Goal: Task Accomplishment & Management: Manage account settings

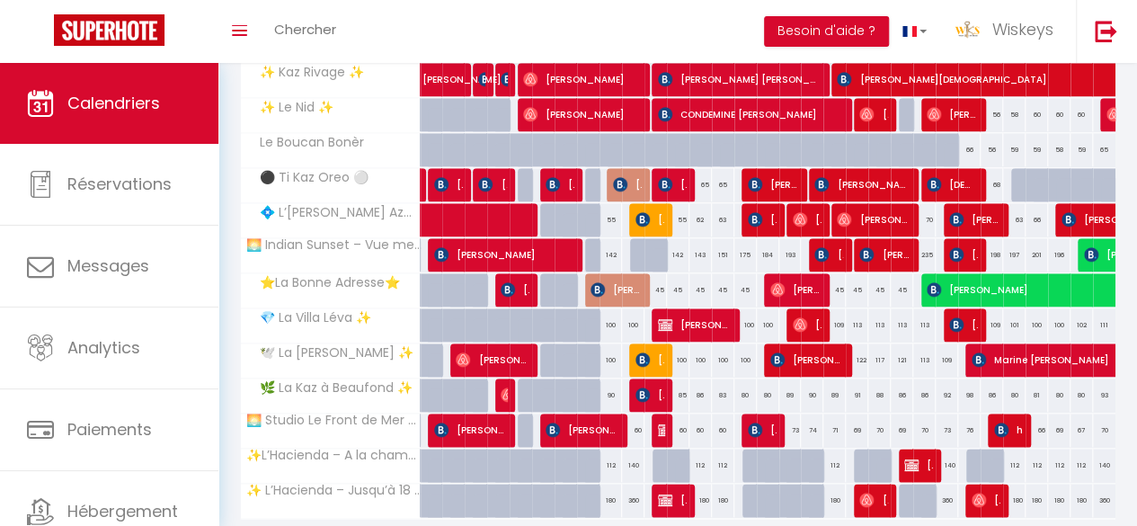
scroll to position [838, 0]
click at [1104, 31] on img at bounding box center [1106, 31] width 22 height 22
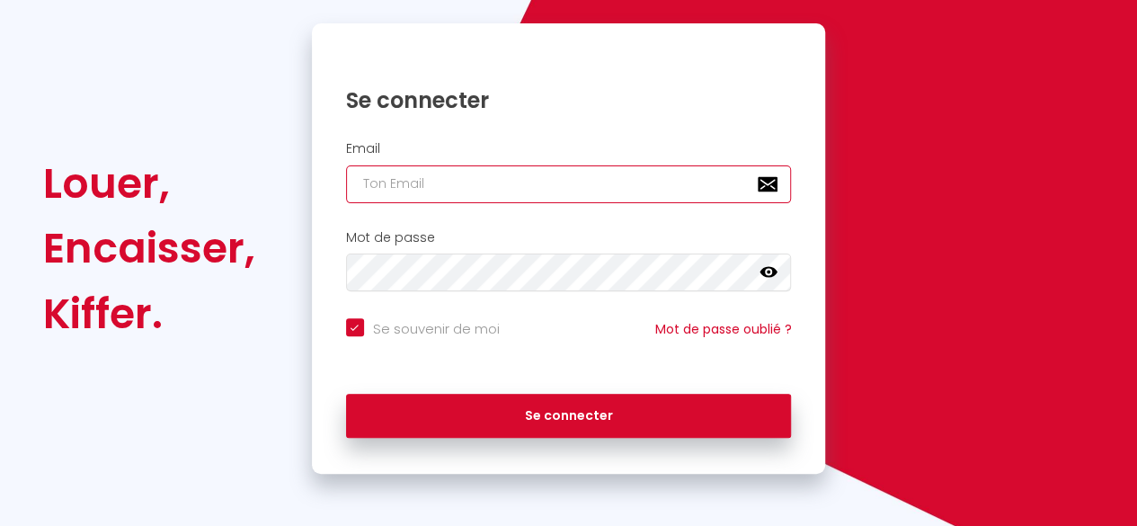
type input "[EMAIL_ADDRESS][DOMAIN_NAME]"
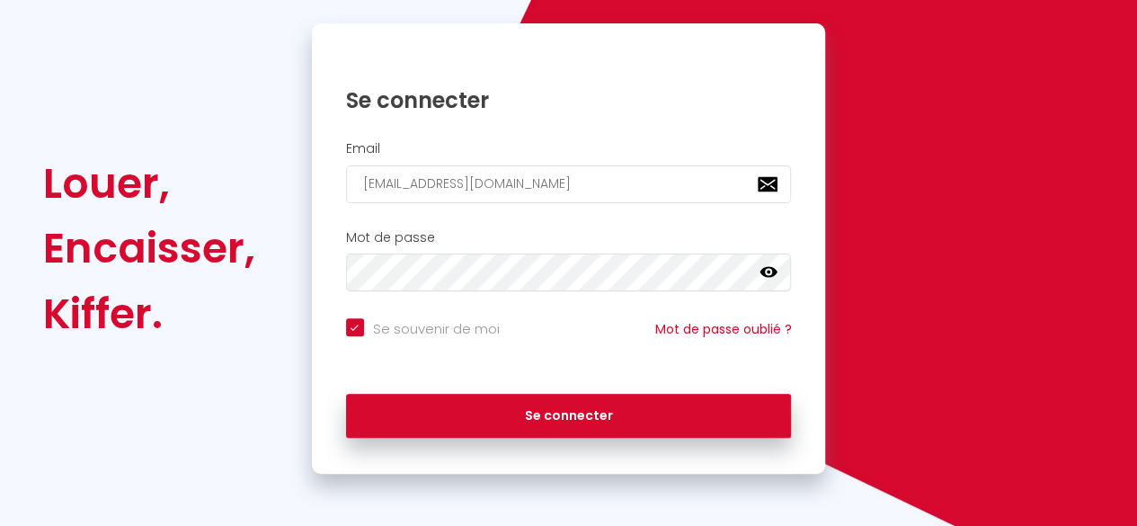
checkbox input "true"
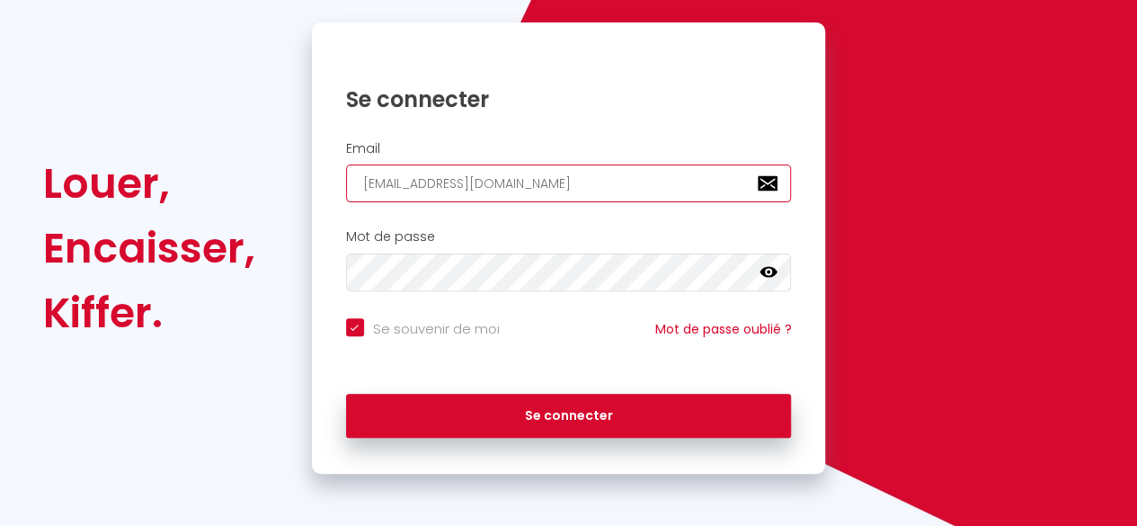
click at [437, 180] on input "[EMAIL_ADDRESS][DOMAIN_NAME]" at bounding box center [569, 184] width 446 height 38
click at [437, 177] on input "[EMAIL_ADDRESS][DOMAIN_NAME]" at bounding box center [569, 184] width 446 height 38
click at [436, 176] on input "[EMAIL_ADDRESS][DOMAIN_NAME]" at bounding box center [569, 184] width 446 height 38
type input "f"
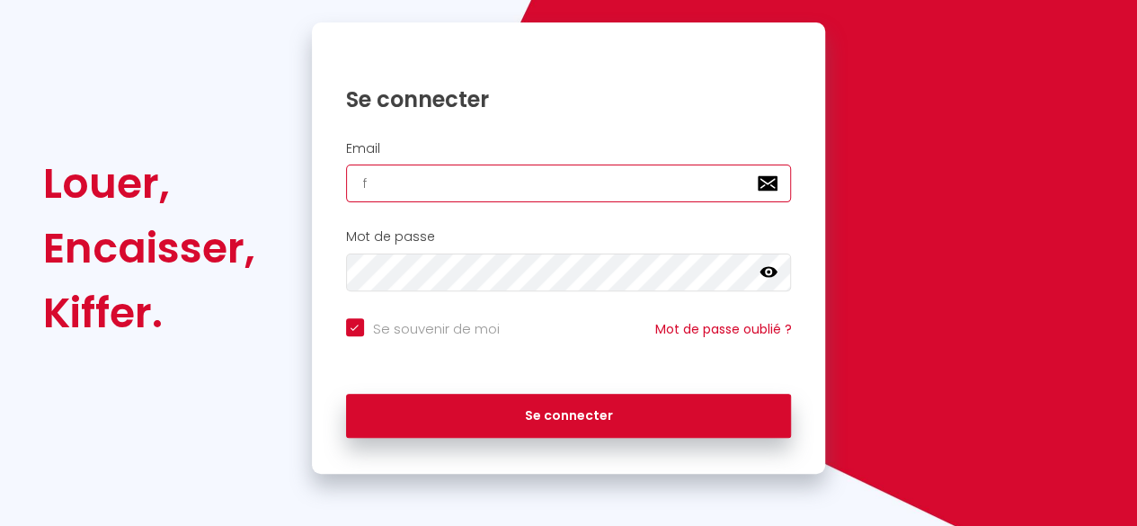
checkbox input "true"
type input "fl"
checkbox input "true"
type input "flo"
checkbox input "true"
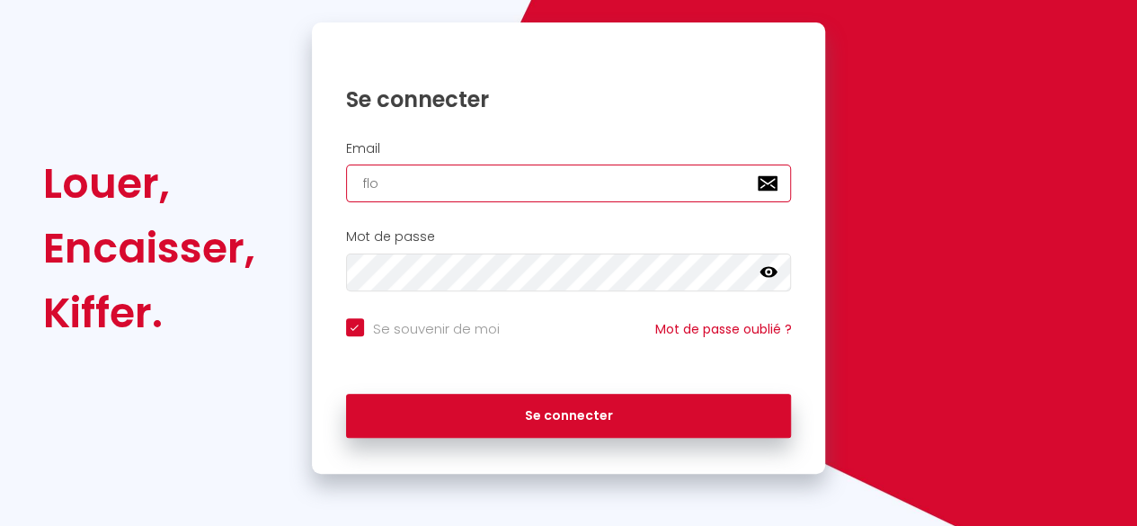
type input "flor"
checkbox input "true"
type input "flori"
checkbox input "true"
type input "flor"
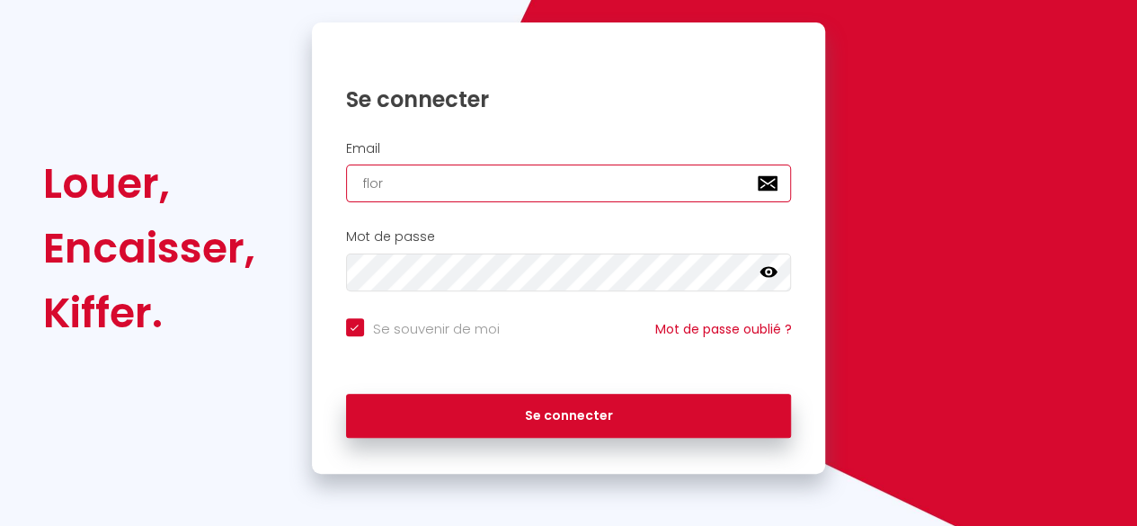
checkbox input "true"
type input "f"
checkbox input "true"
type input "a"
checkbox input "true"
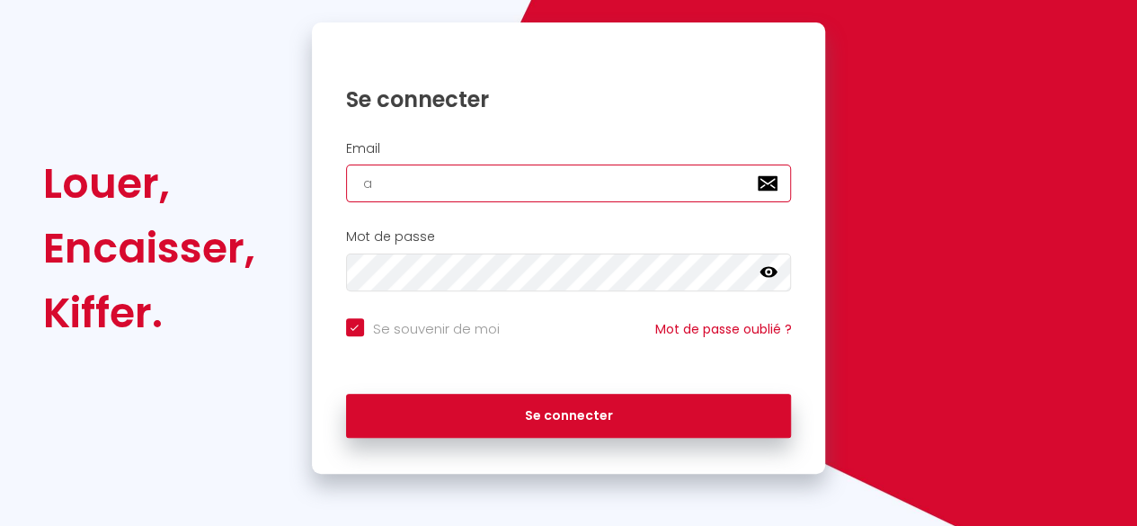
type input "am"
checkbox input "true"
type input "aml"
checkbox input "true"
type input "[EMAIL_ADDRESS][DOMAIN_NAME]"
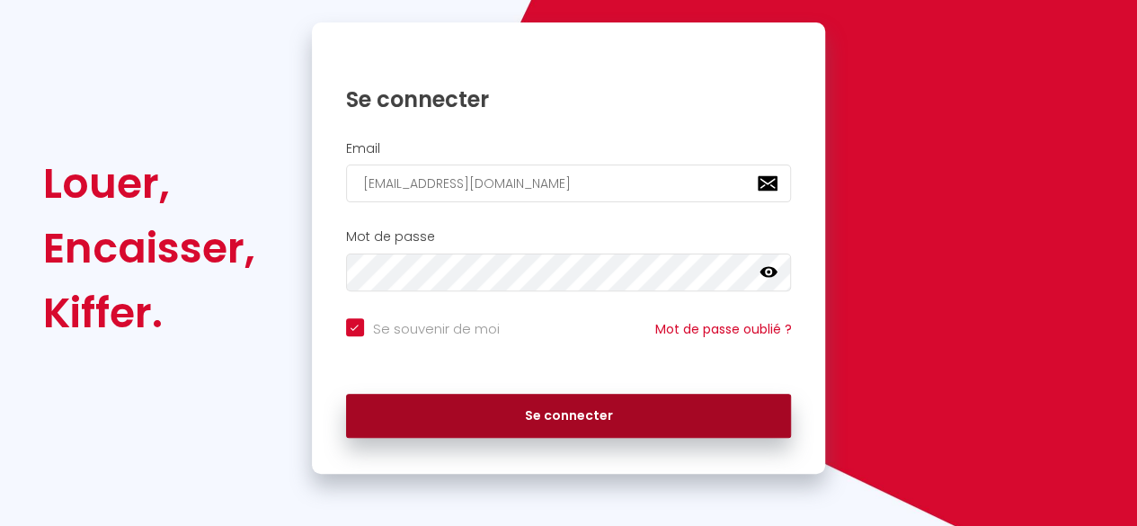
click at [554, 422] on button "Se connecter" at bounding box center [569, 416] width 446 height 45
click at [550, 413] on button "Se connecter" at bounding box center [569, 416] width 446 height 45
click at [597, 411] on button "Se connecter" at bounding box center [569, 416] width 446 height 45
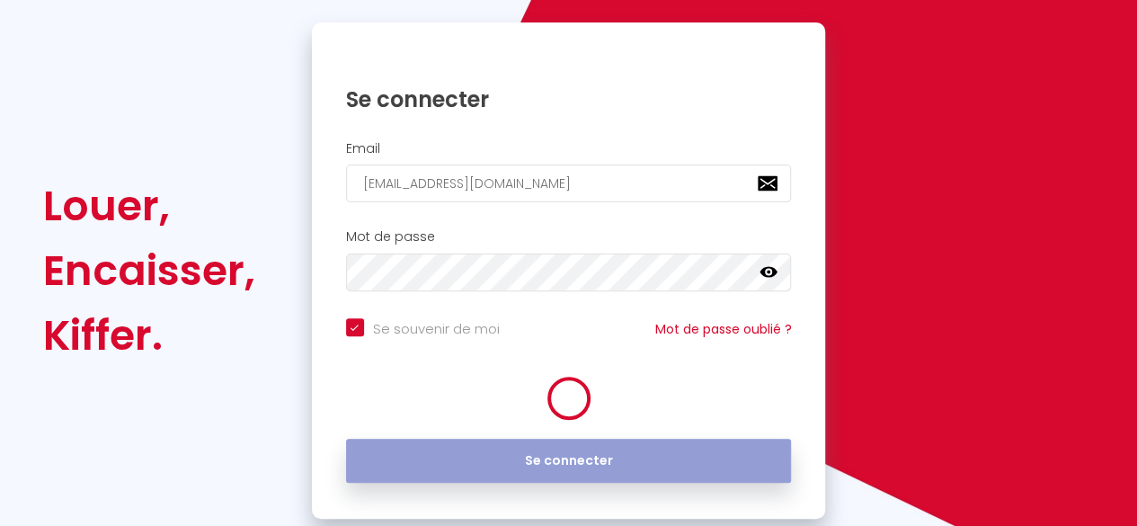
checkbox input "true"
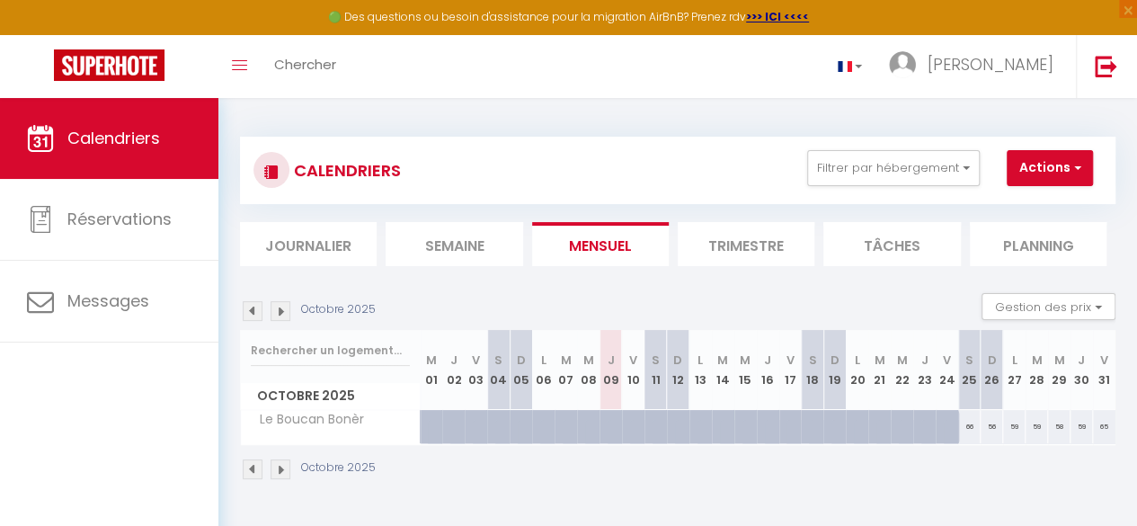
click at [277, 303] on img at bounding box center [281, 311] width 20 height 20
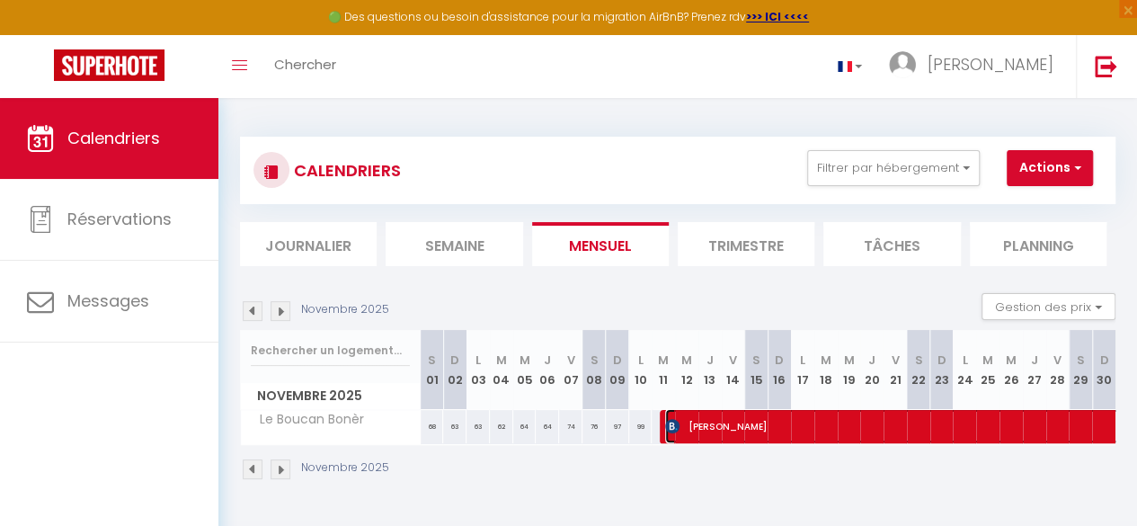
select select "OK"
select select "KO"
select select "0"
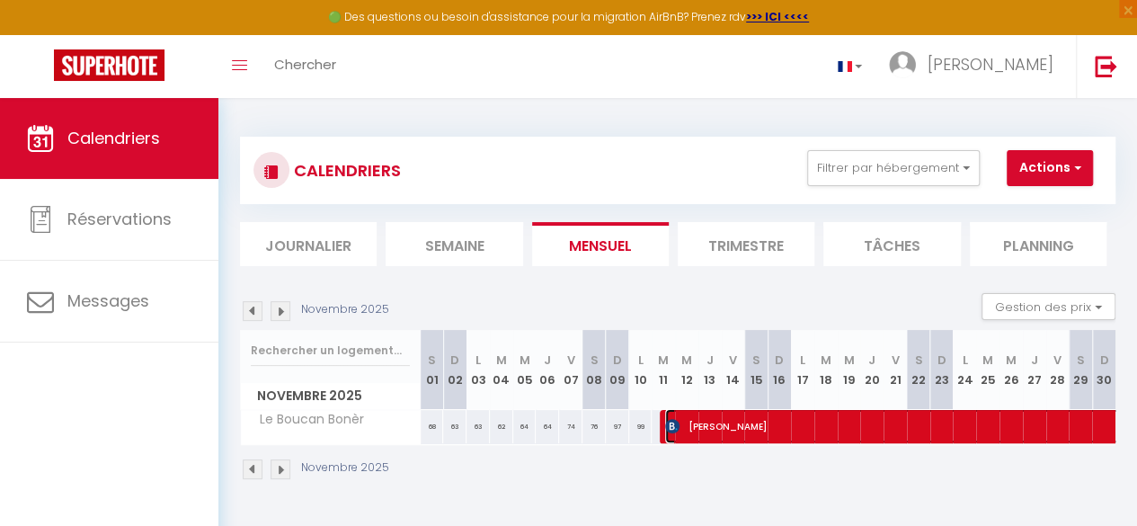
select select "1"
select select
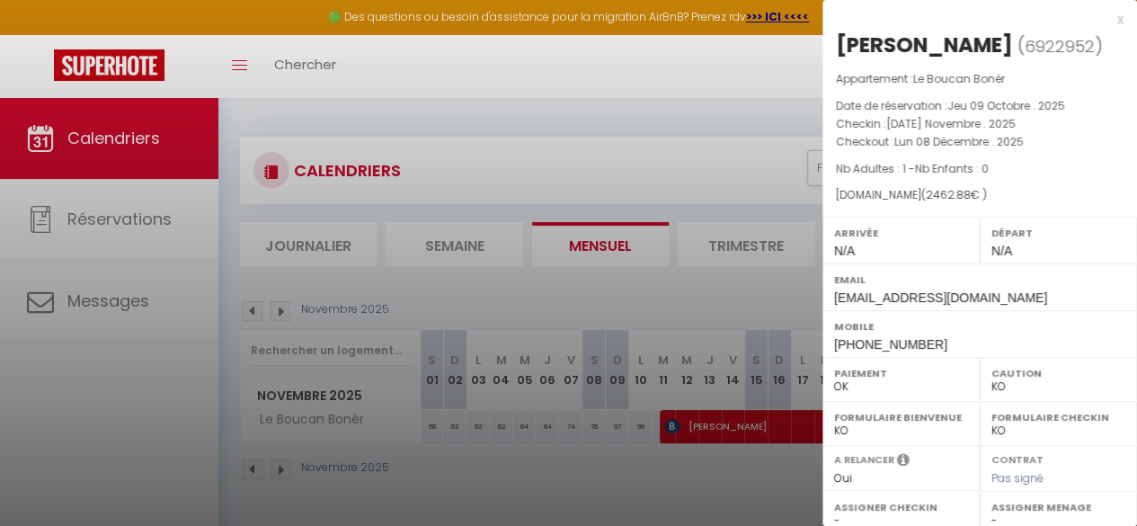
click at [704, 454] on div at bounding box center [568, 263] width 1137 height 526
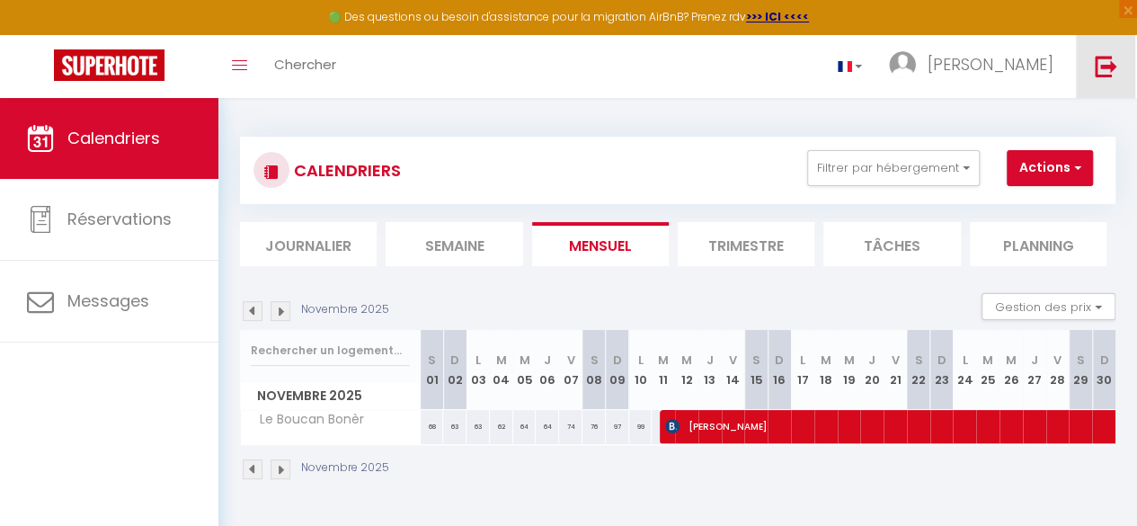
click at [1099, 64] on img at bounding box center [1106, 66] width 22 height 22
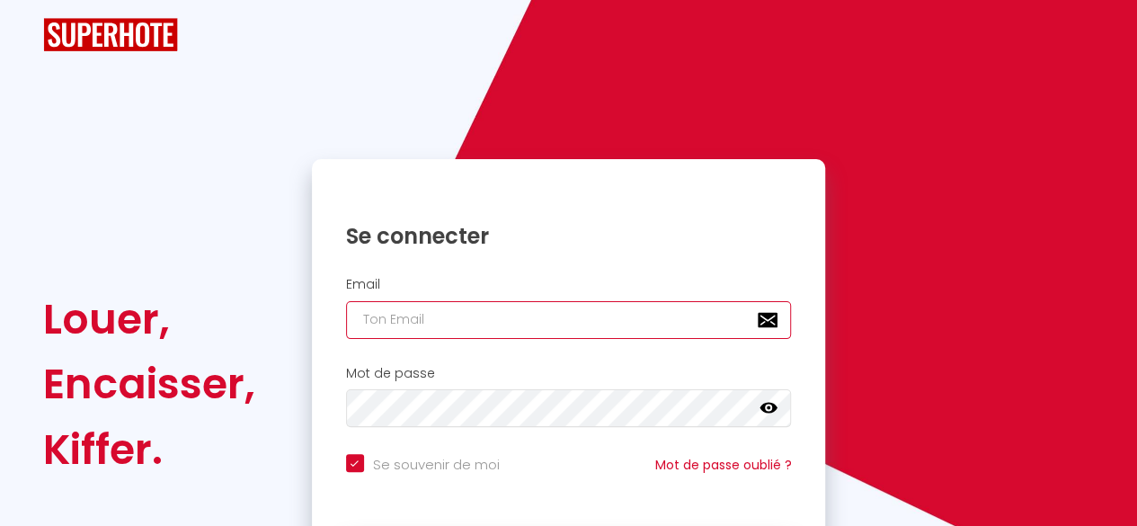
type input "[EMAIL_ADDRESS][DOMAIN_NAME]"
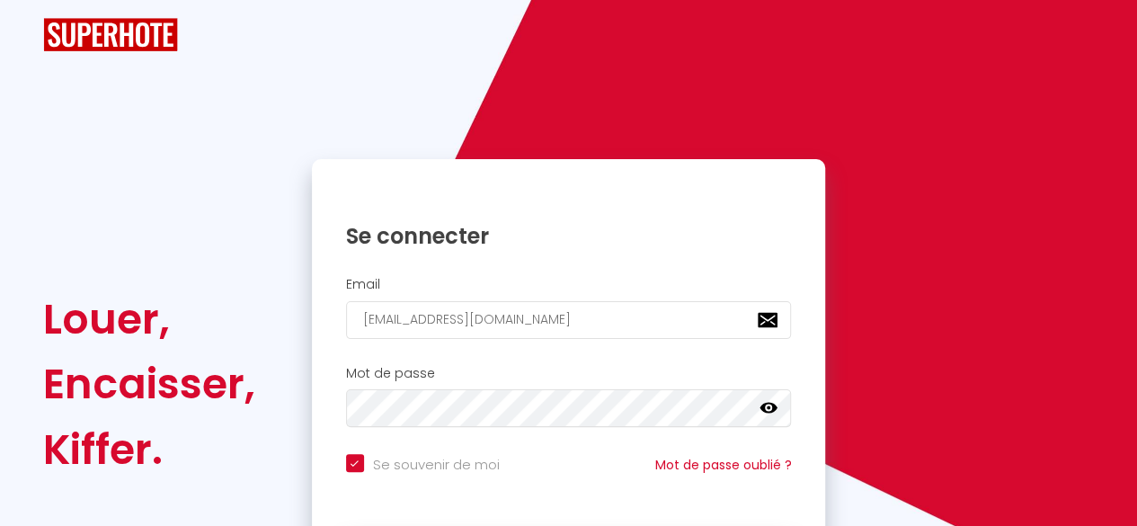
checkbox input "true"
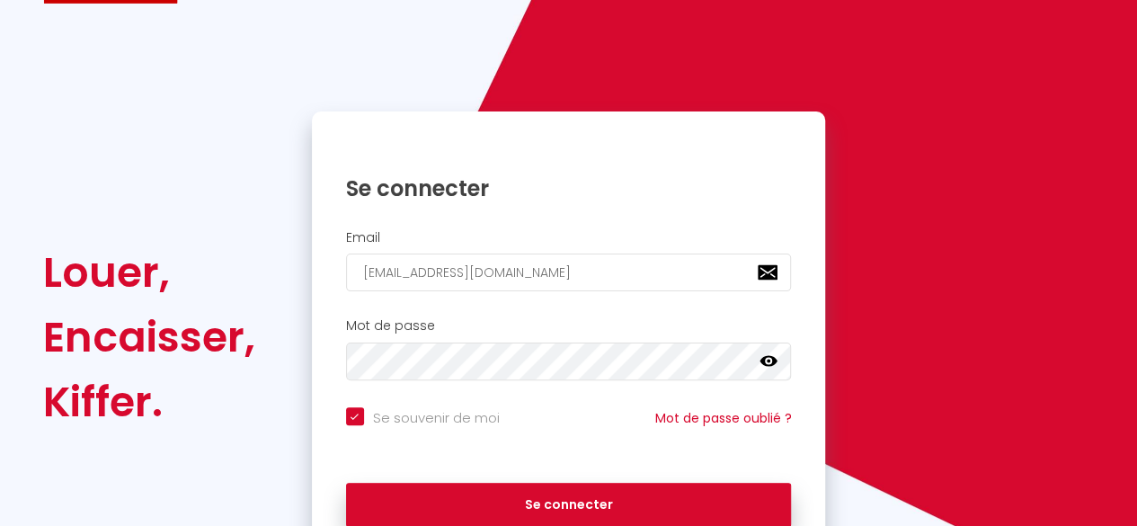
scroll to position [90, 0]
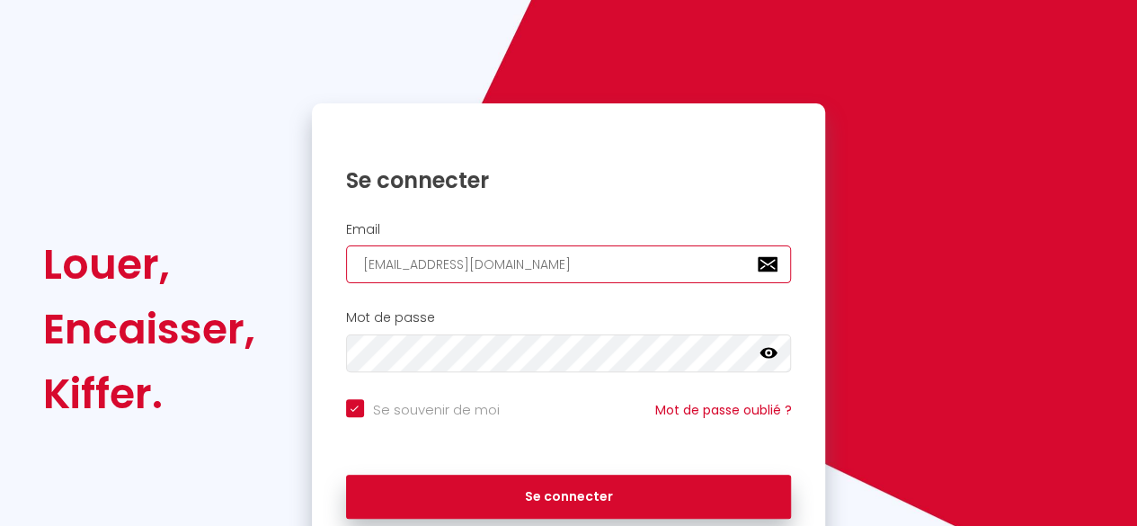
click at [462, 262] on input "[EMAIL_ADDRESS][DOMAIN_NAME]" at bounding box center [569, 264] width 446 height 38
click at [460, 260] on input "[EMAIL_ADDRESS][DOMAIN_NAME]" at bounding box center [569, 264] width 446 height 38
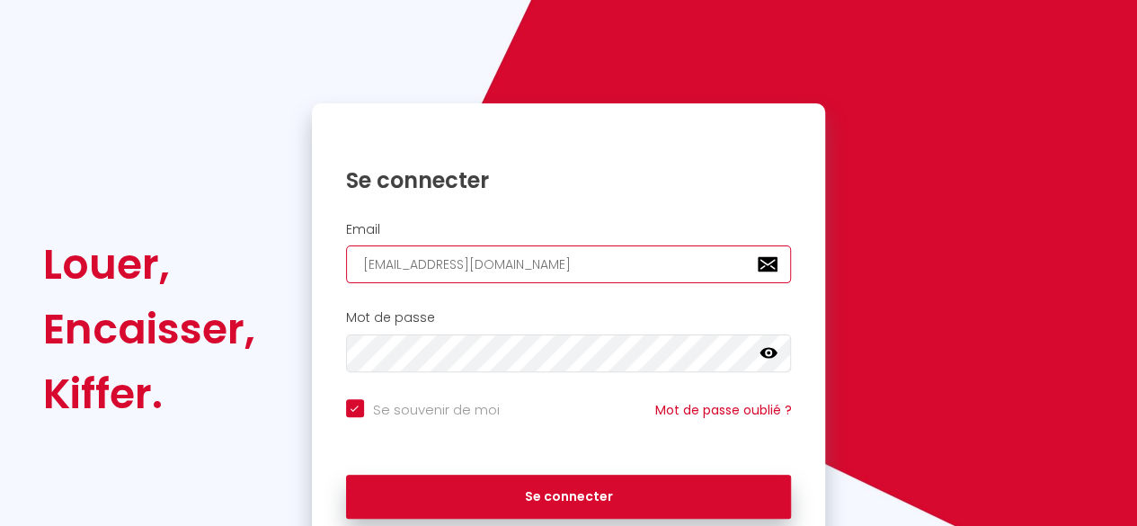
click at [460, 260] on input "[EMAIL_ADDRESS][DOMAIN_NAME]" at bounding box center [569, 264] width 446 height 38
type input "c"
checkbox input "true"
type input "co"
checkbox input "true"
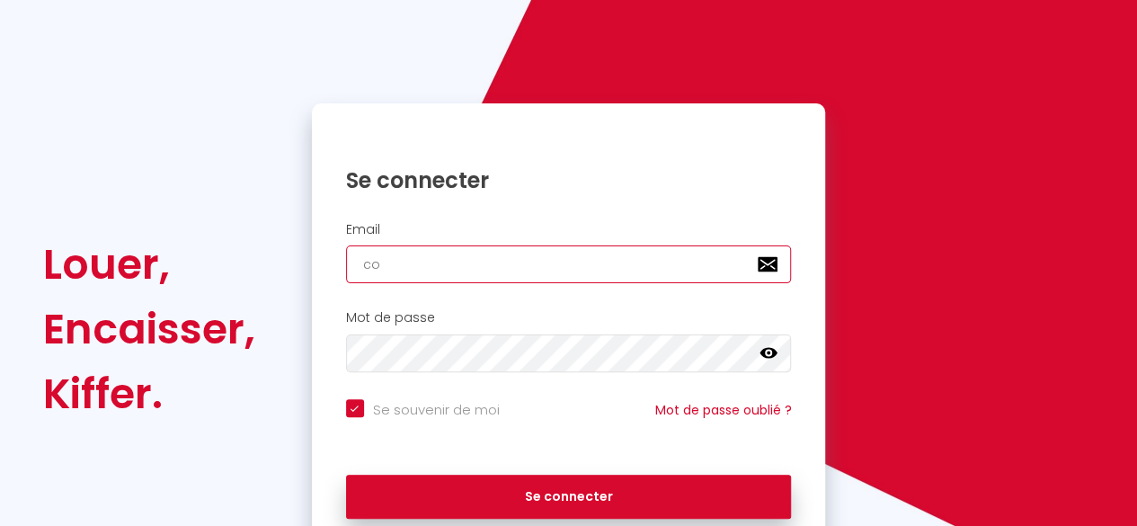
type input "[EMAIL_ADDRESS][DOMAIN_NAME]"
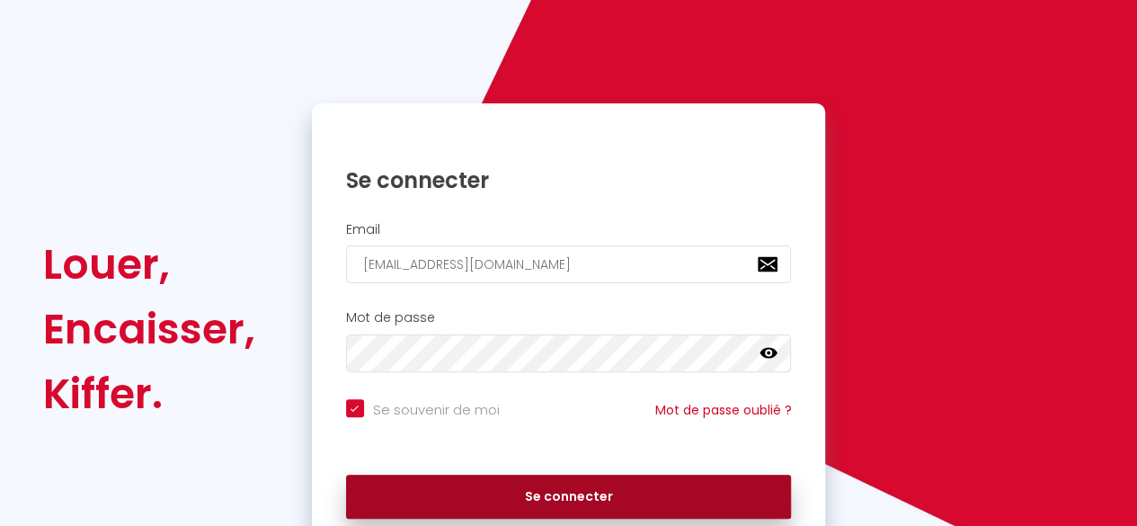
click at [500, 490] on button "Se connecter" at bounding box center [569, 497] width 446 height 45
checkbox input "true"
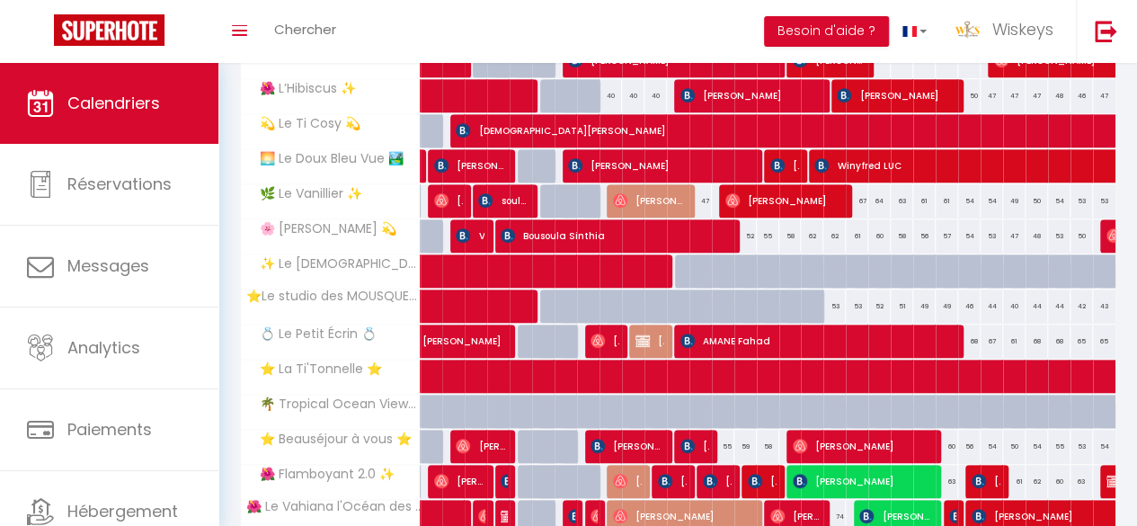
scroll to position [674, 0]
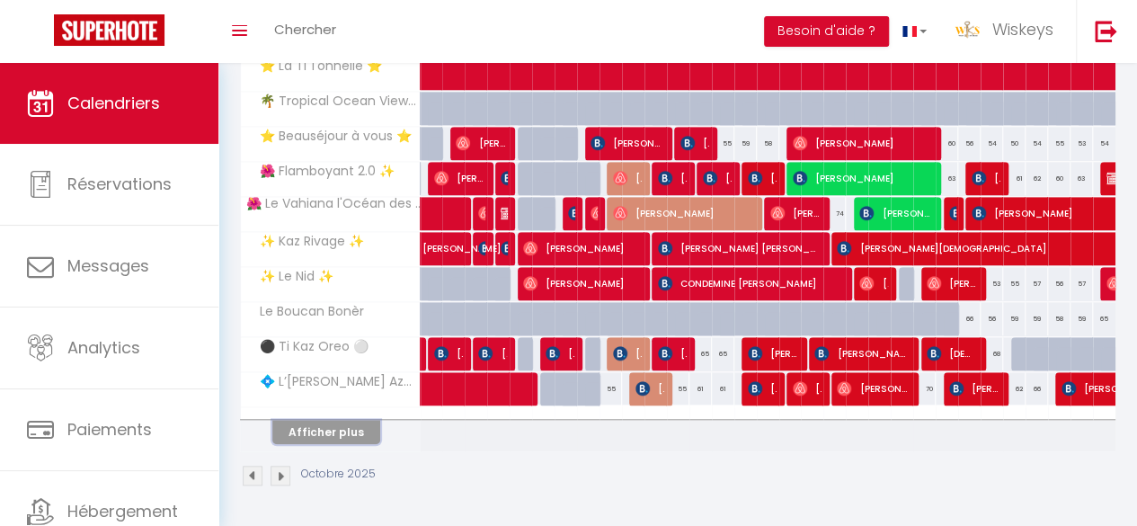
drag, startPoint x: 369, startPoint y: 408, endPoint x: 359, endPoint y: 407, distance: 9.9
click at [369, 420] on button "Afficher plus" at bounding box center [326, 432] width 108 height 24
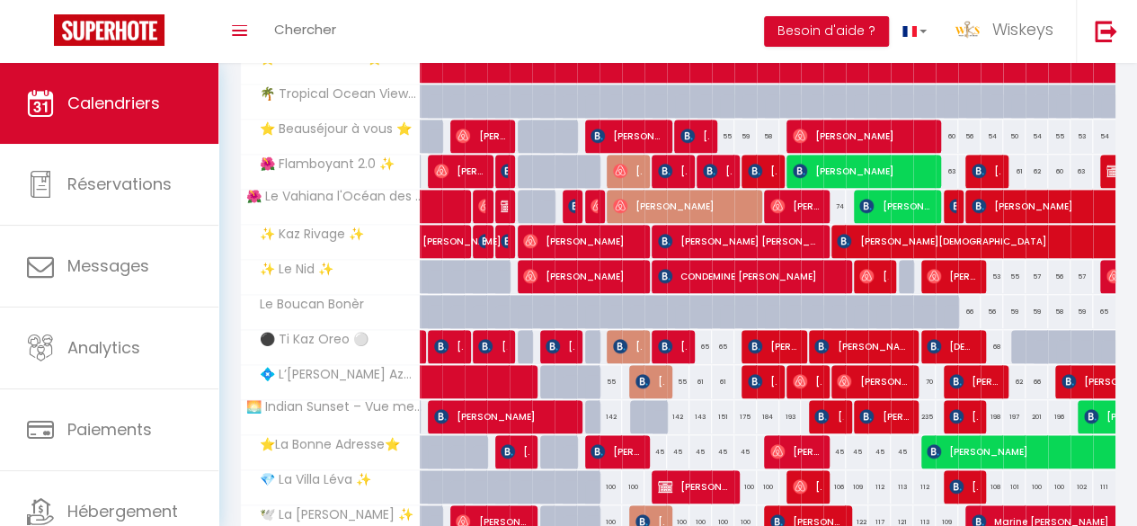
scroll to position [909, 0]
